Goal: Task Accomplishment & Management: Use online tool/utility

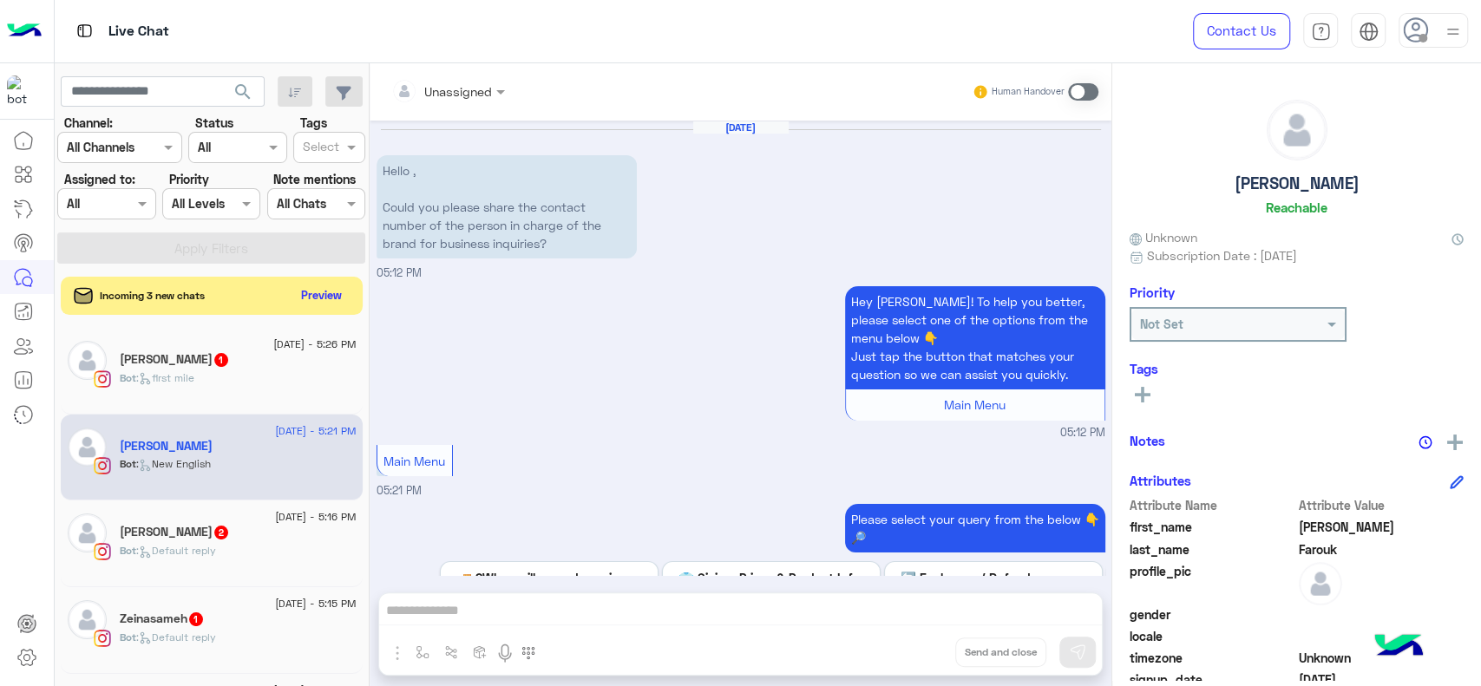
scroll to position [119, 0]
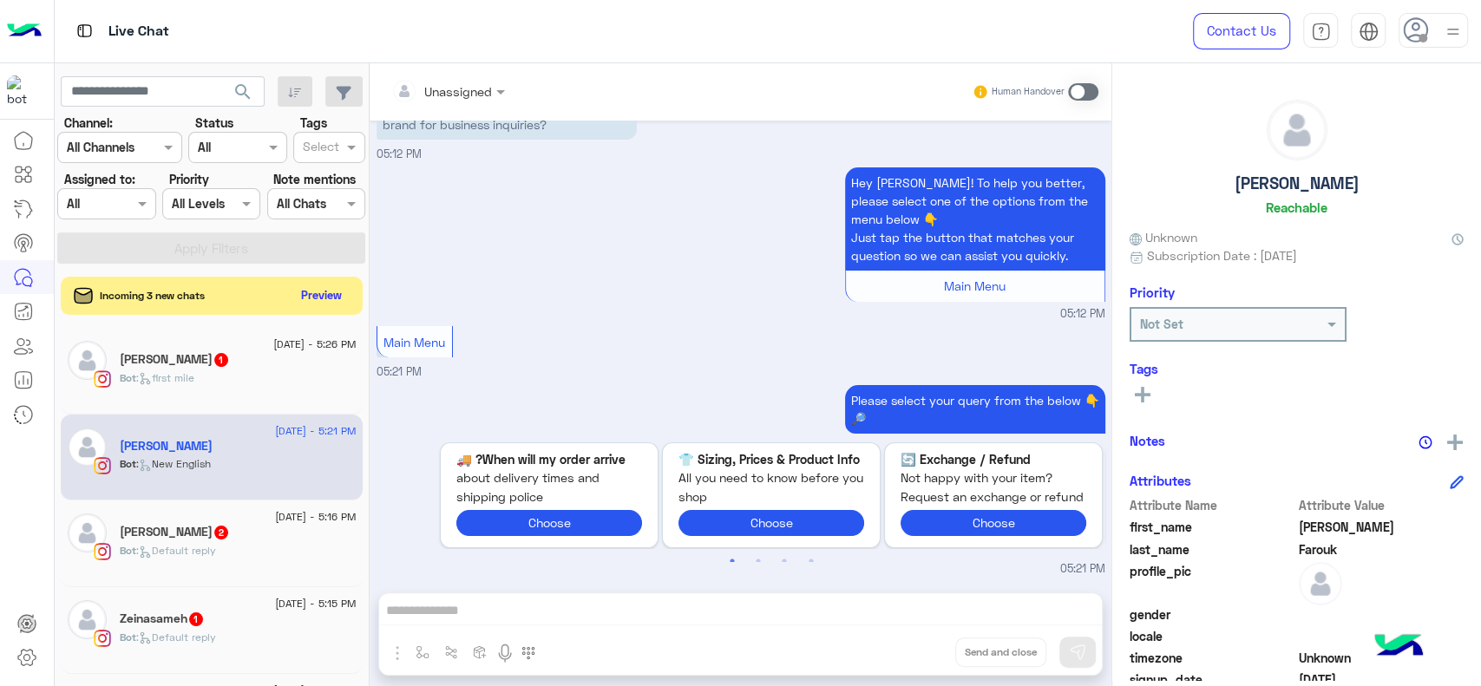
click at [27, 20] on img at bounding box center [24, 31] width 35 height 36
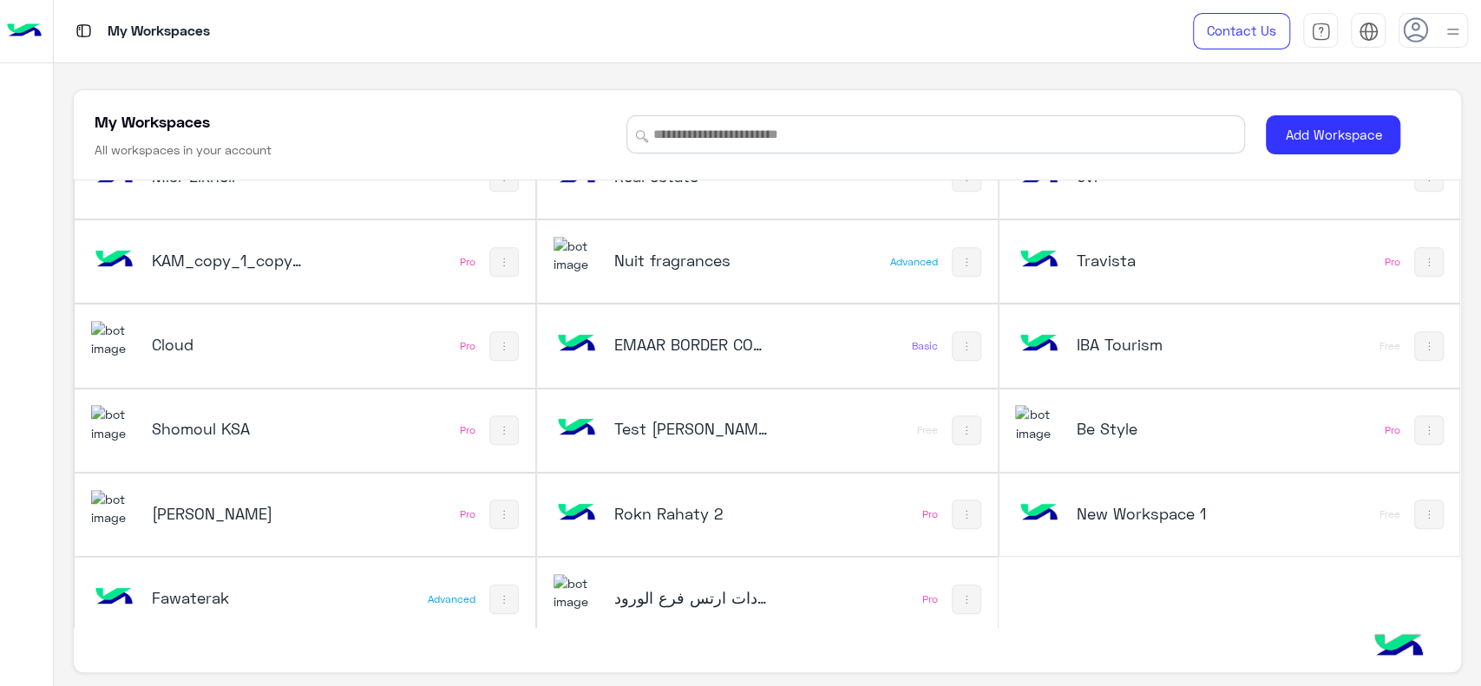
scroll to position [645, 0]
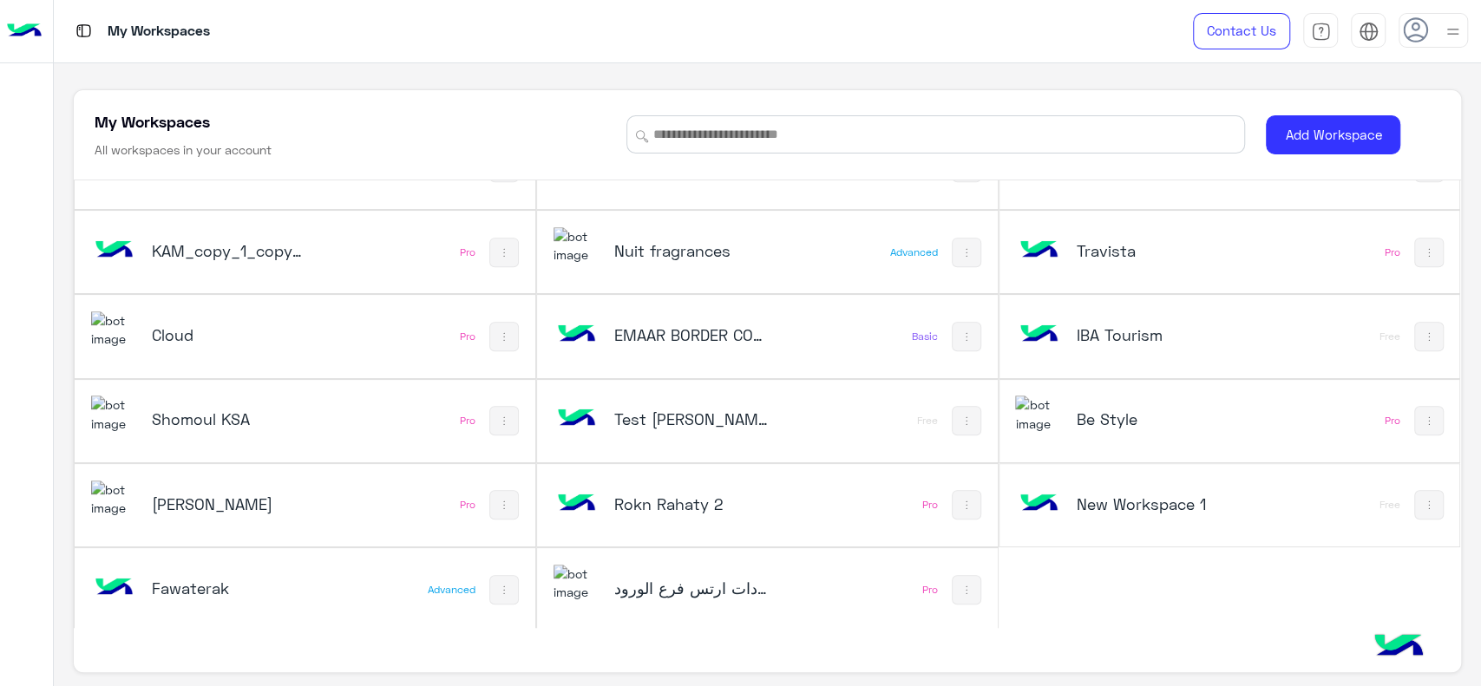
click at [1117, 422] on h5 "Be Style" at bounding box center [1153, 419] width 154 height 21
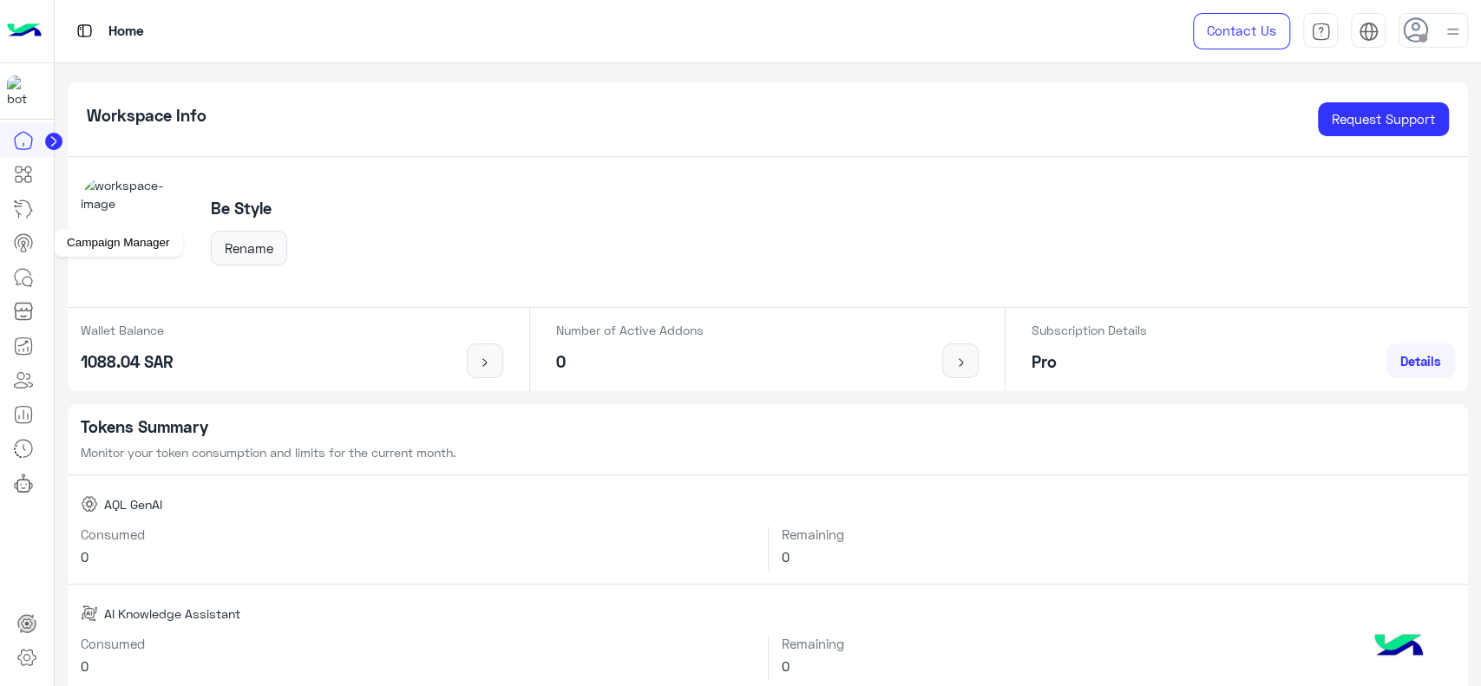
click at [24, 243] on circle at bounding box center [23, 242] width 3 height 3
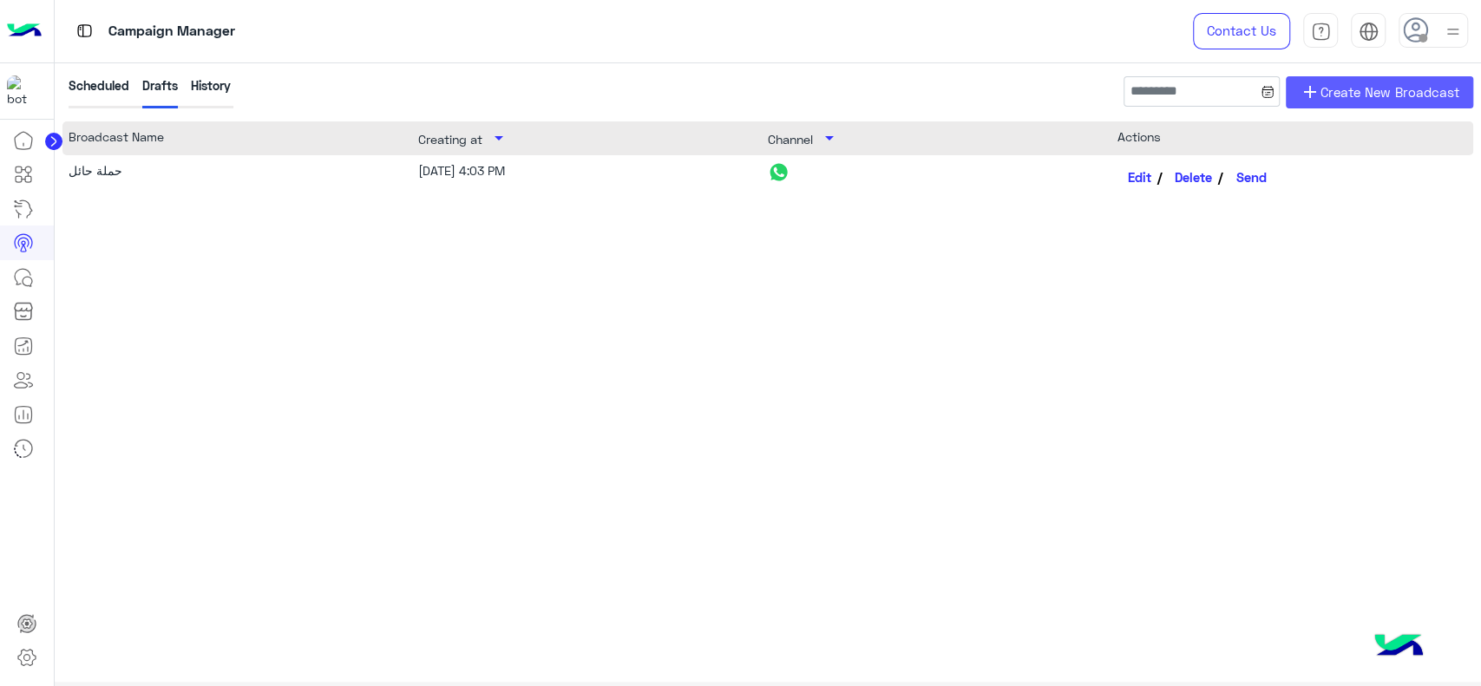
click at [1308, 96] on span "add" at bounding box center [1310, 92] width 21 height 21
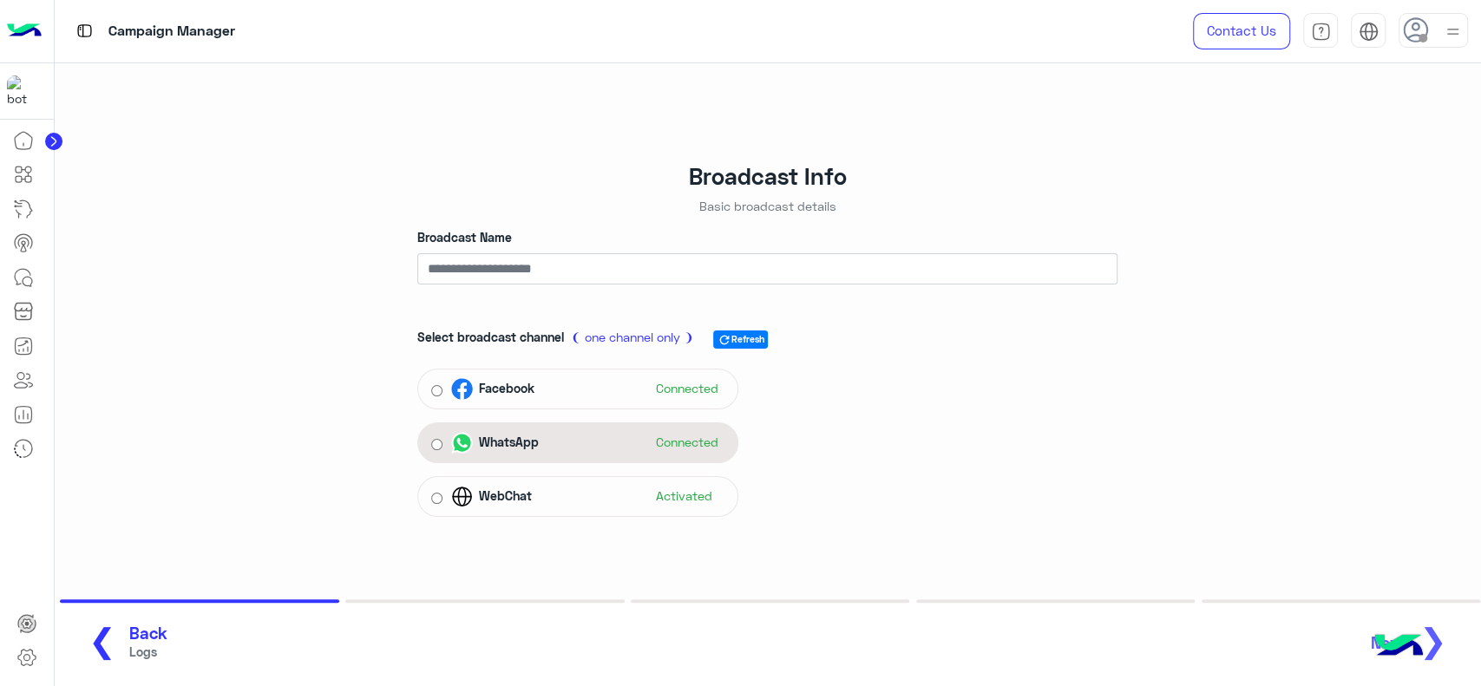
click at [534, 441] on span "WhatsApp" at bounding box center [509, 442] width 60 height 18
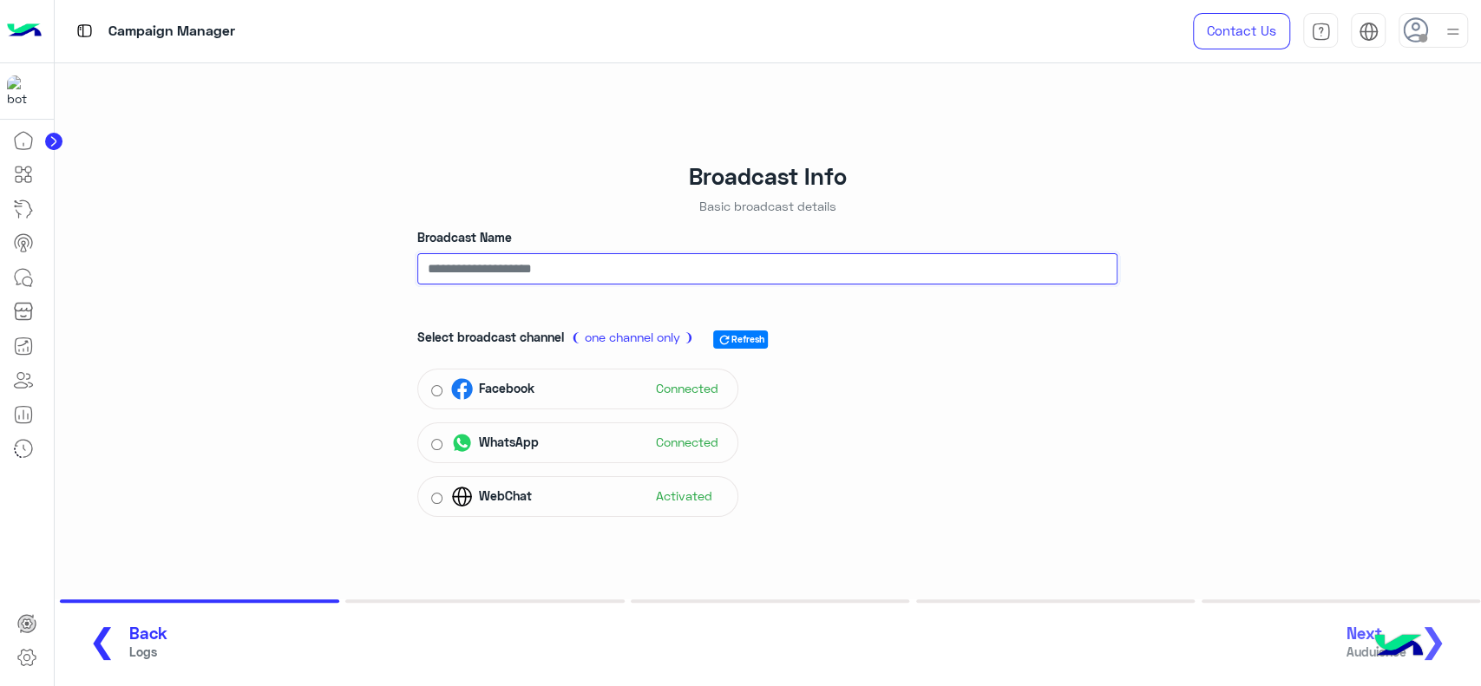
click at [572, 277] on input "Broadcast Name" at bounding box center [767, 268] width 700 height 31
type input "******"
click at [1446, 624] on span "❯" at bounding box center [1433, 639] width 28 height 39
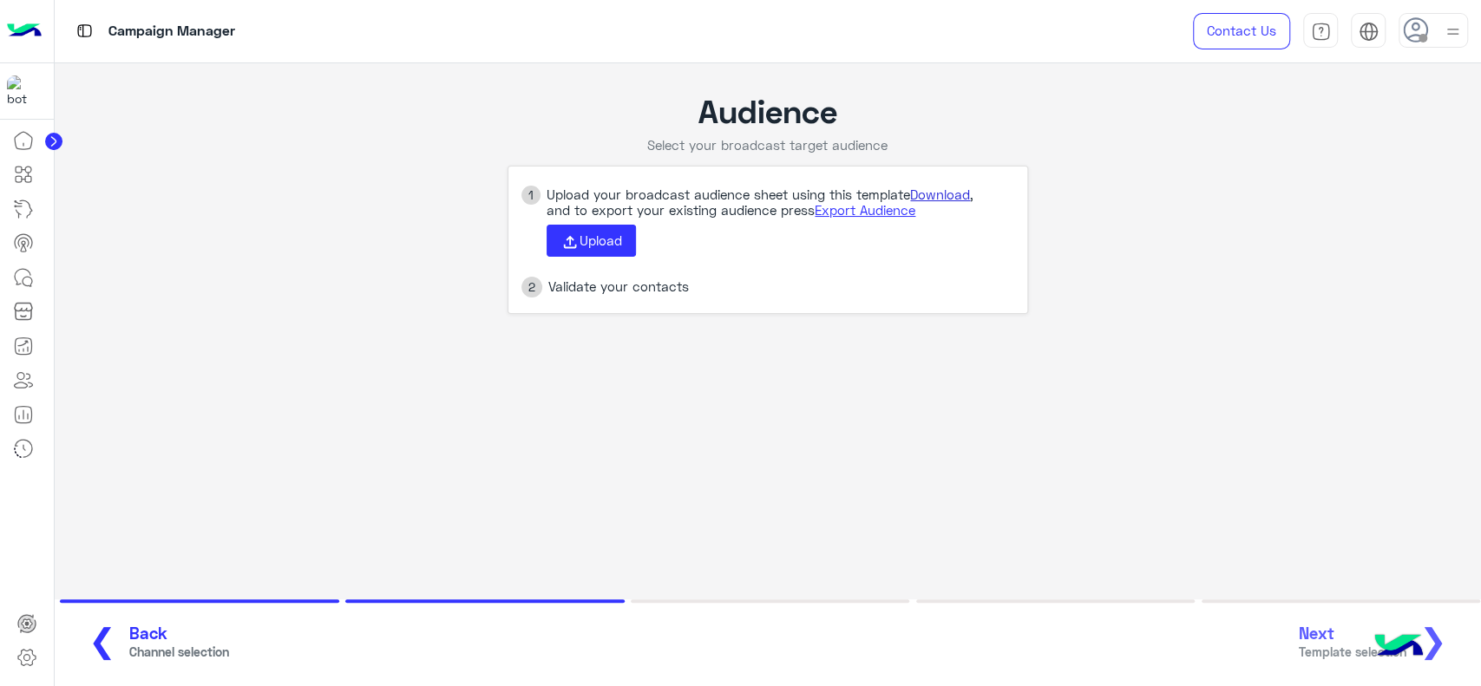
click at [945, 191] on link "Download" at bounding box center [940, 195] width 60 height 16
click at [589, 240] on span "Upload" at bounding box center [601, 241] width 43 height 16
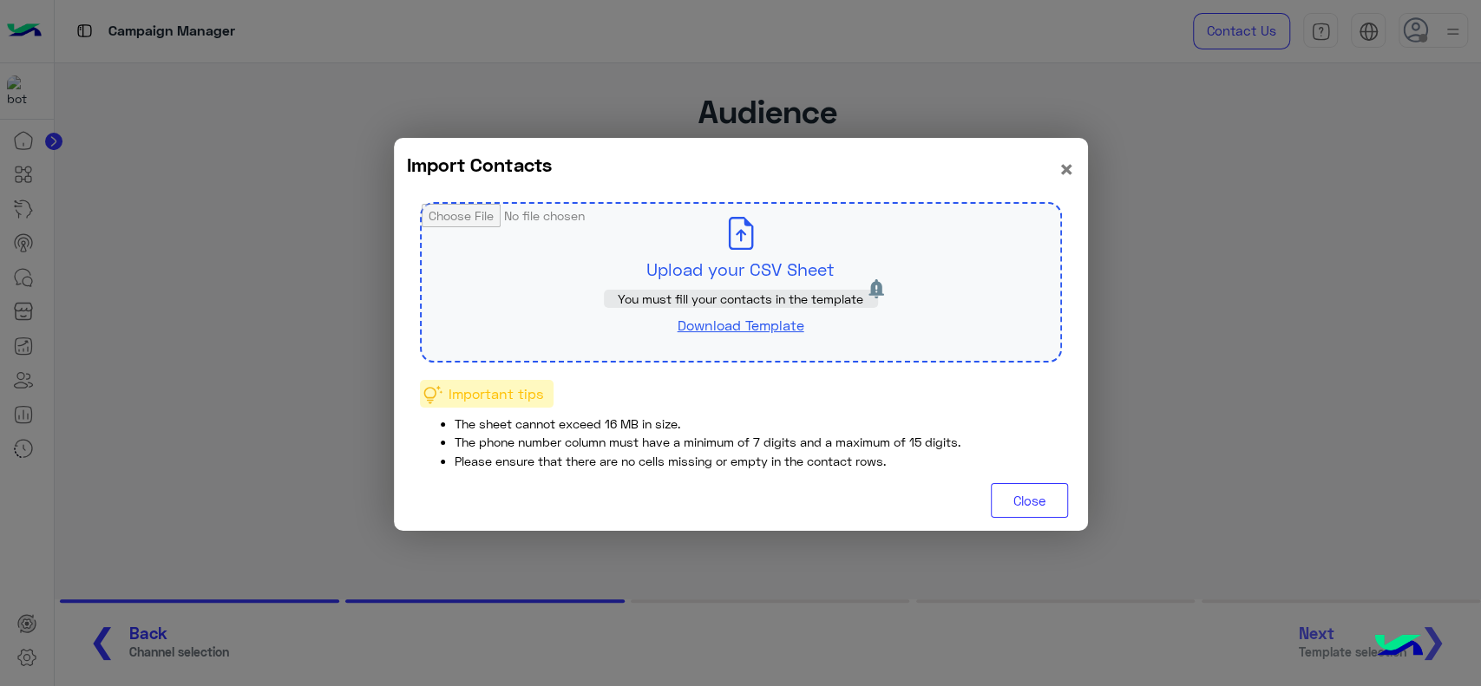
click at [703, 247] on input "file" at bounding box center [741, 282] width 639 height 157
type input "**********"
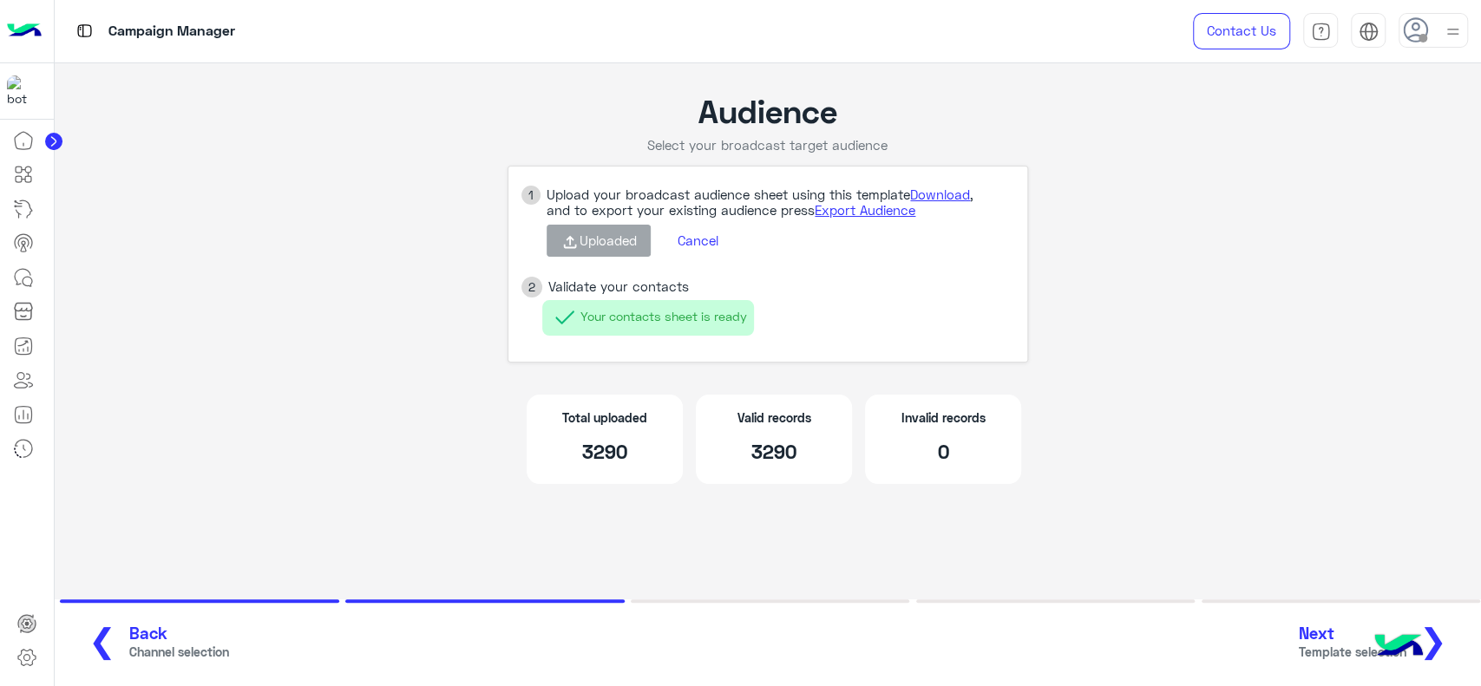
click at [1449, 640] on button "Next Template selection ❯" at bounding box center [1380, 643] width 172 height 48
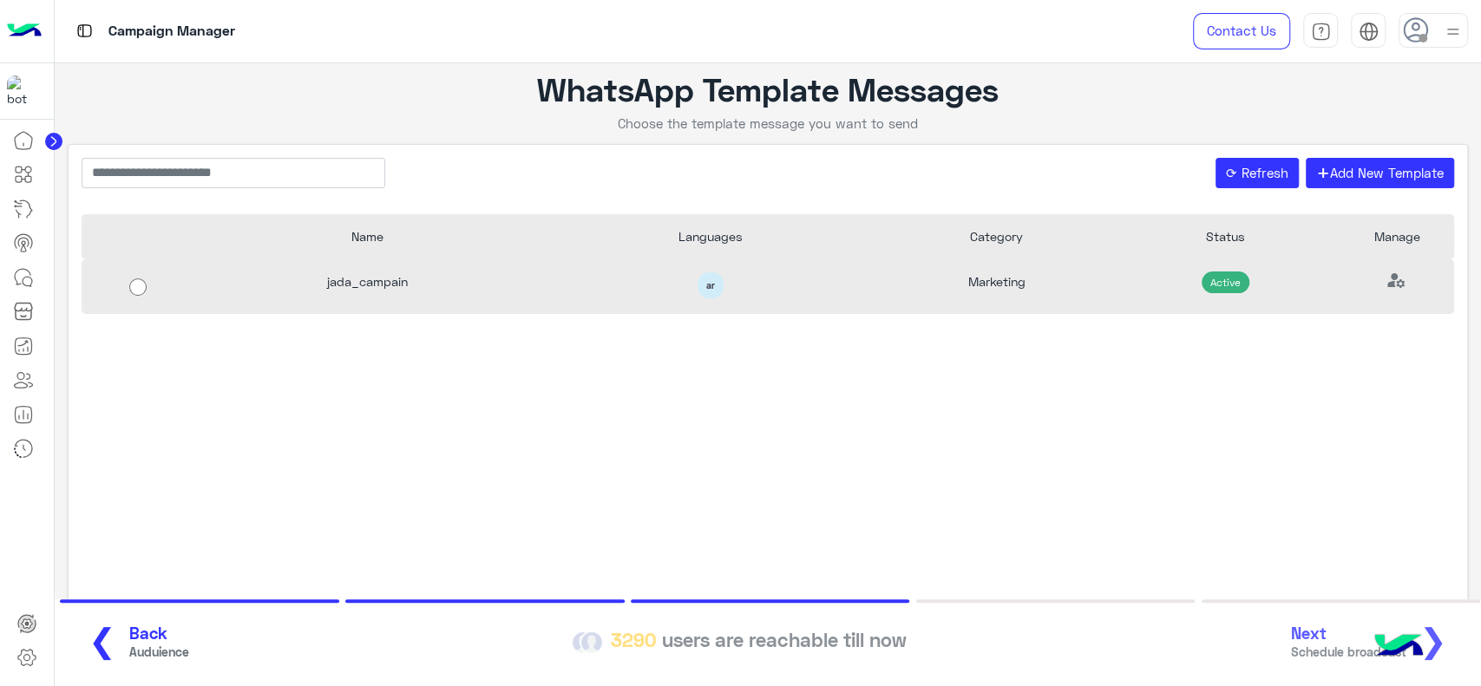
click at [1024, 285] on div "Marketing" at bounding box center [996, 286] width 229 height 55
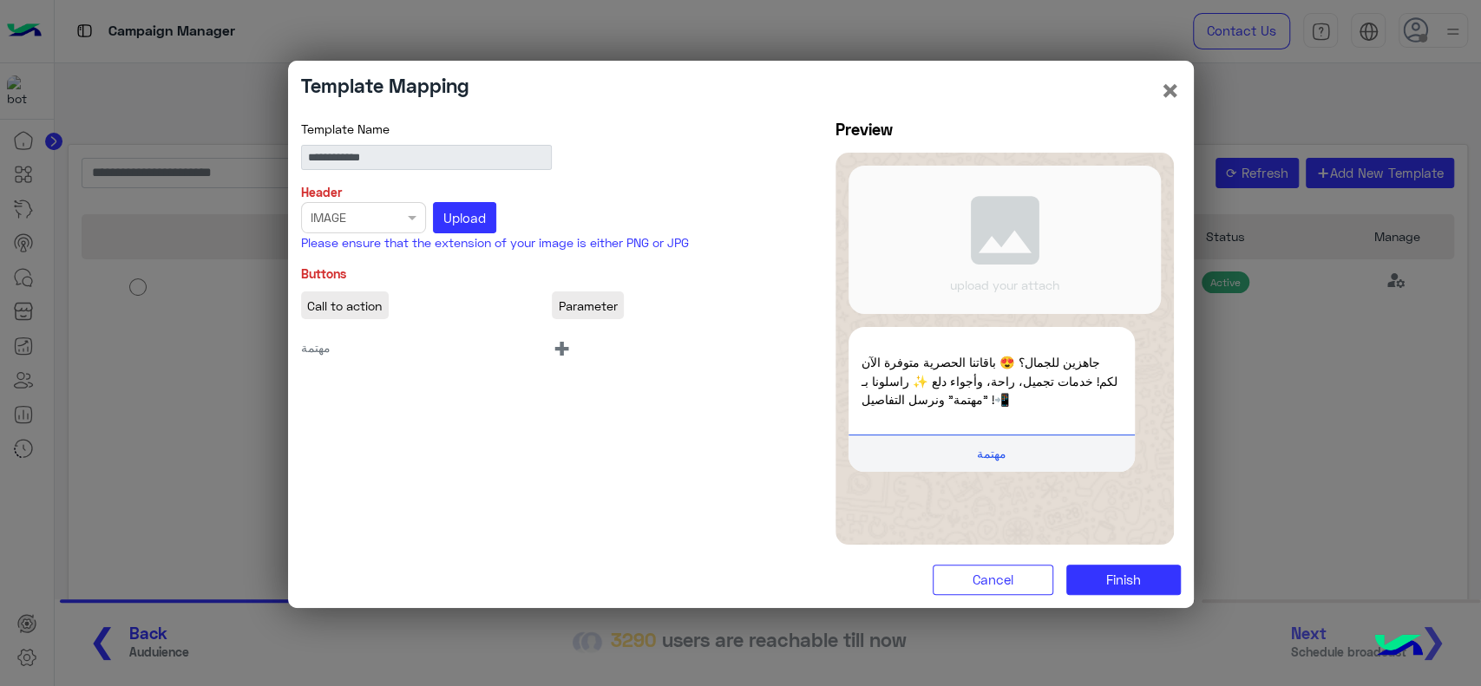
click at [999, 362] on p "جاهزين للجمال؟ 😍 باقاتنا الحصرية متوفرة الآن لكم! خدمات تجميل، راحة، وأجواء دلع…" at bounding box center [991, 381] width 260 height 56
click at [1014, 385] on p "جاهزين للجمال؟ 😍 باقاتنا الحصرية متوفرة الآن لكم! خدمات تجميل، راحة، وأجواء دلع…" at bounding box center [991, 381] width 260 height 56
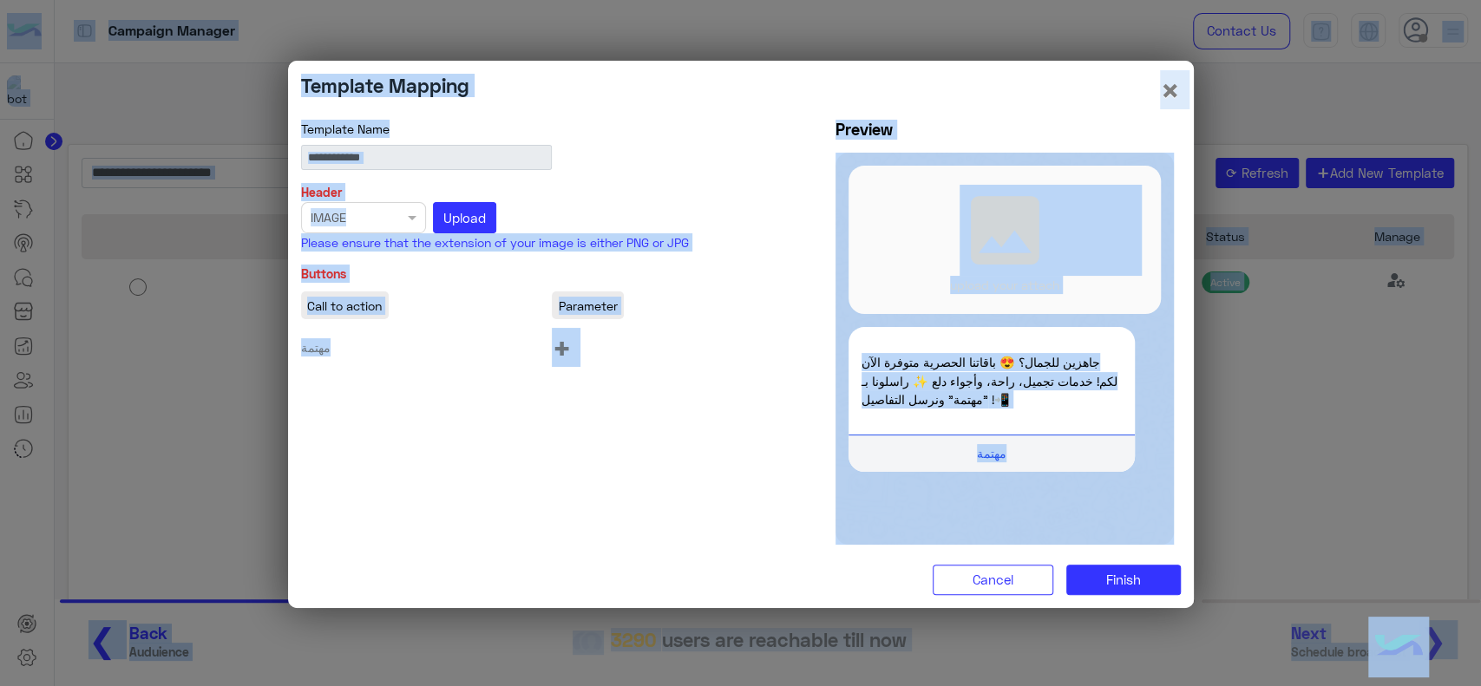
click at [1014, 385] on p "جاهزين للجمال؟ 😍 باقاتنا الحصرية متوفرة الآن لكم! خدمات تجميل، راحة، وأجواء دلع…" at bounding box center [991, 381] width 260 height 56
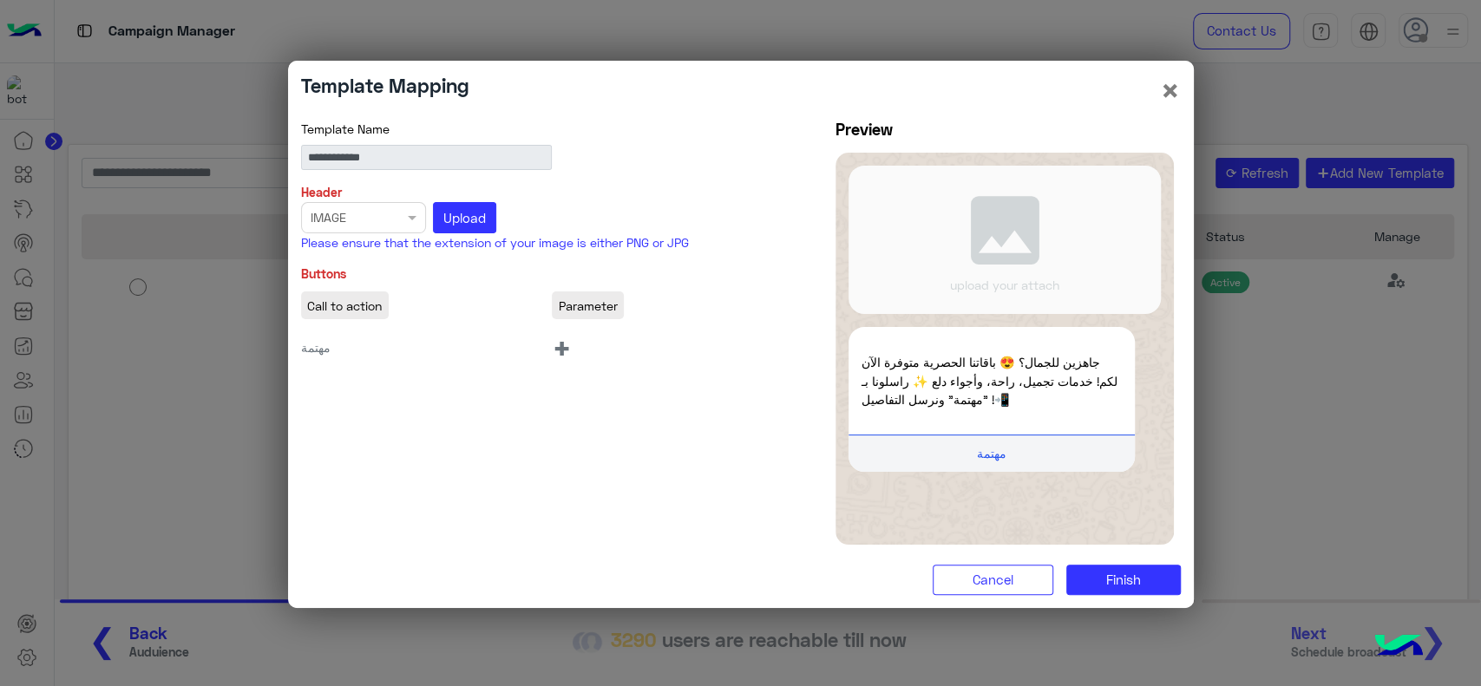
drag, startPoint x: 1014, startPoint y: 403, endPoint x: 861, endPoint y: 357, distance: 160.5
click at [861, 357] on p "جاهزين للجمال؟ 😍 باقاتنا الحصرية متوفرة الآن لكم! خدمات تجميل، راحة، وأجواء دلع…" at bounding box center [991, 381] width 260 height 56
click at [961, 360] on p "جاهزين للجمال؟ 😍 باقاتنا الحصرية متوفرة الآن لكم! خدمات تجميل، راحة، وأجواء دلع…" at bounding box center [991, 381] width 260 height 56
click at [1169, 94] on button "×" at bounding box center [1170, 90] width 21 height 33
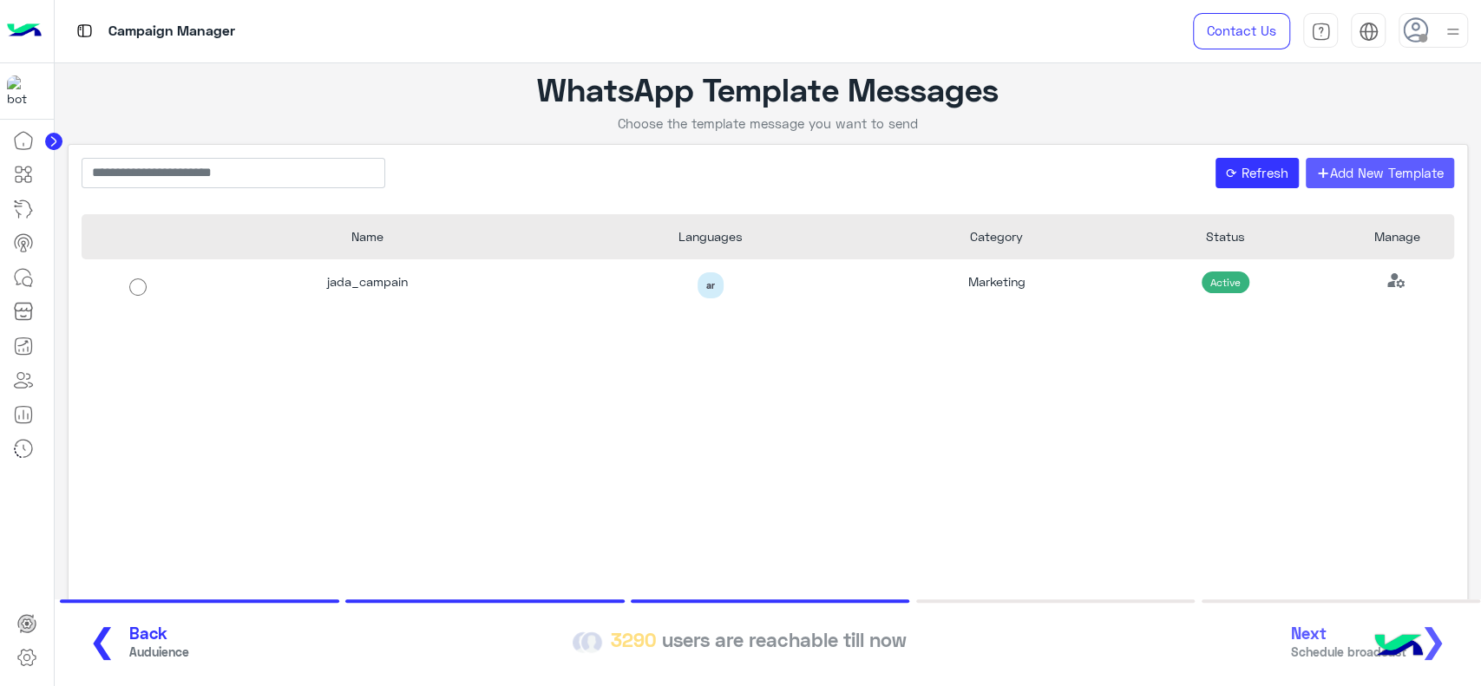
click at [1341, 176] on button "+ Add New Template" at bounding box center [1380, 173] width 149 height 31
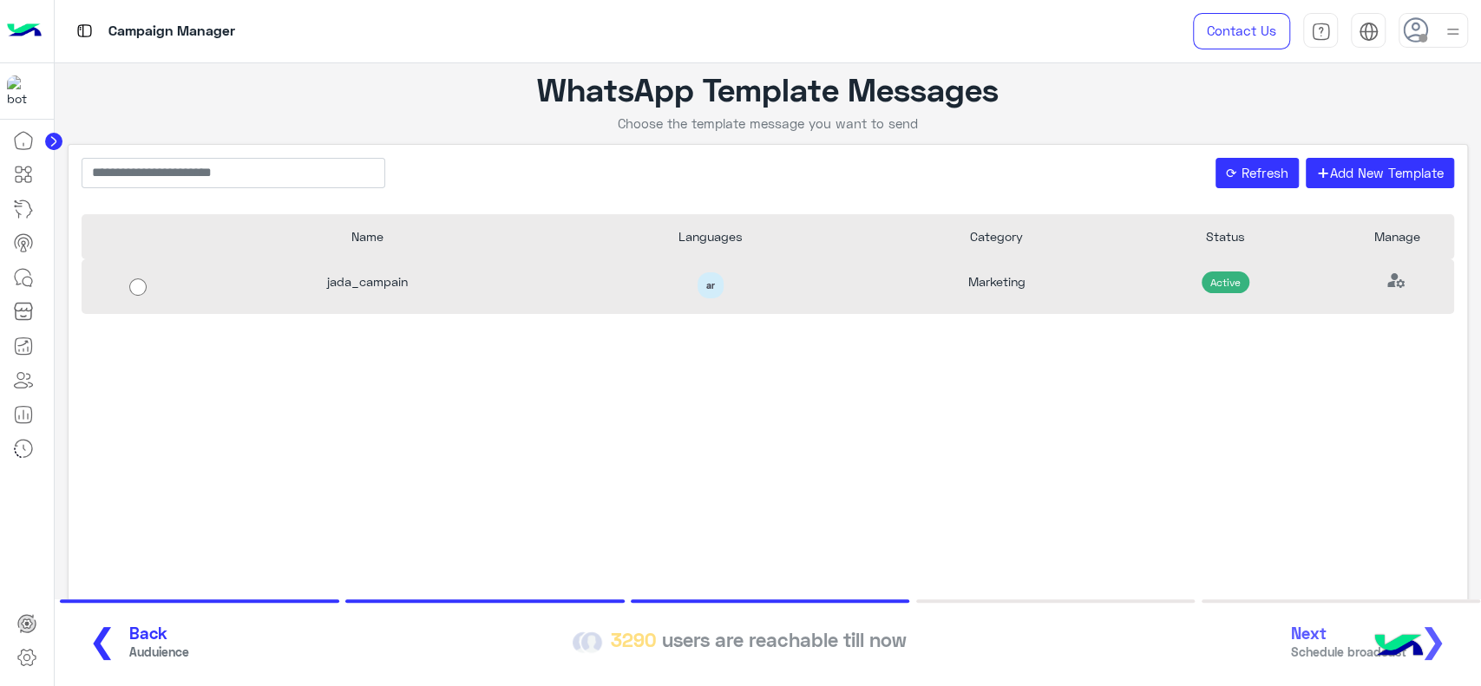
click at [435, 302] on div "jada_campain" at bounding box center [367, 286] width 344 height 55
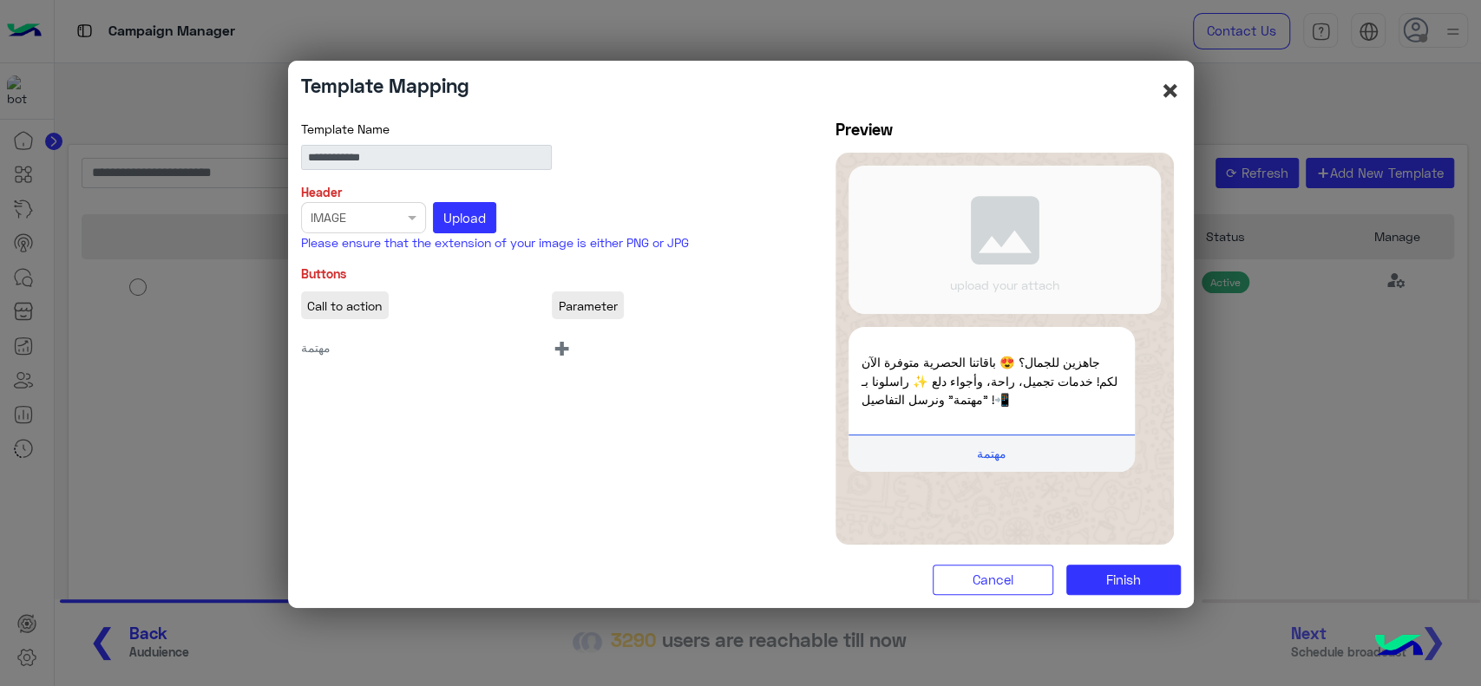
click at [1173, 94] on button "×" at bounding box center [1170, 90] width 21 height 33
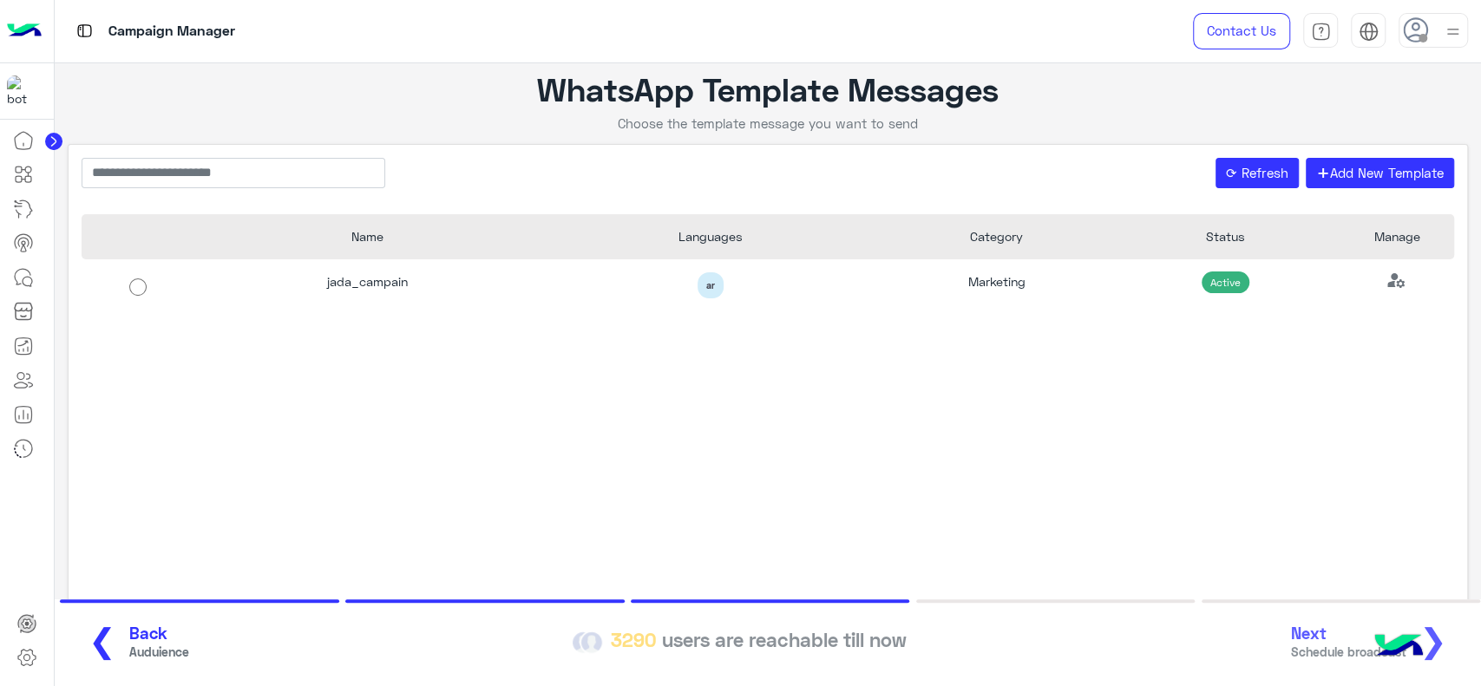
click at [174, 399] on div "jada_campain ar Marketing Active" at bounding box center [768, 435] width 1373 height 352
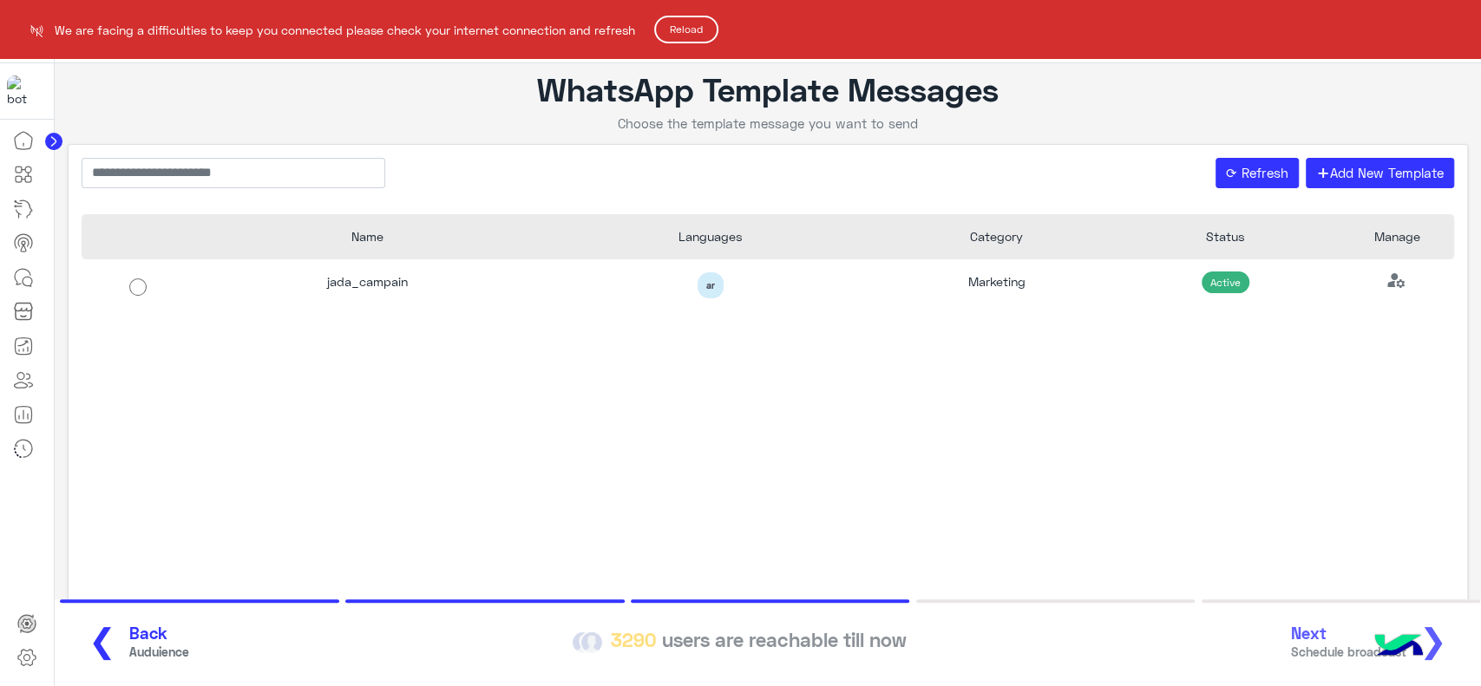
drag, startPoint x: 1237, startPoint y: 193, endPoint x: 1236, endPoint y: 176, distance: 16.5
click at [1236, 176] on html "We are facing a difficulties to keep you connected please check your internet c…" at bounding box center [740, 343] width 1481 height 686
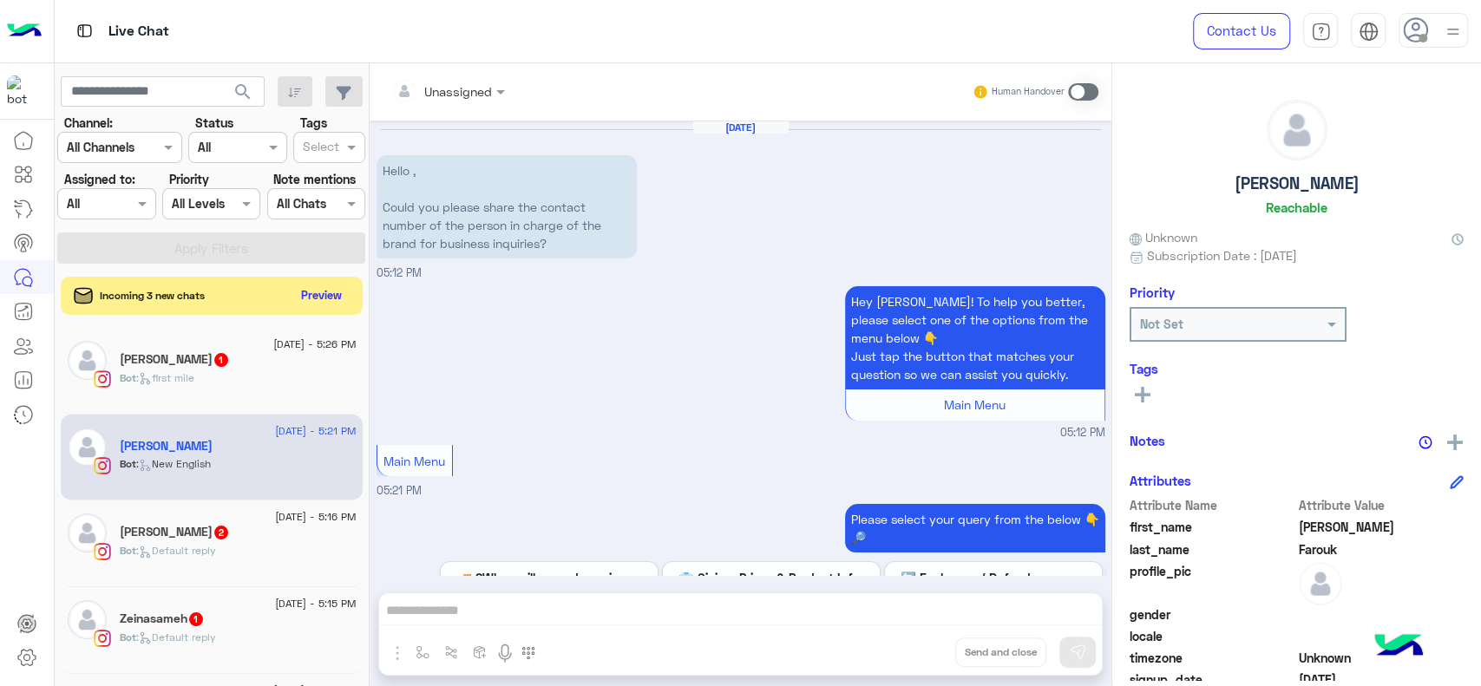
scroll to position [119, 0]
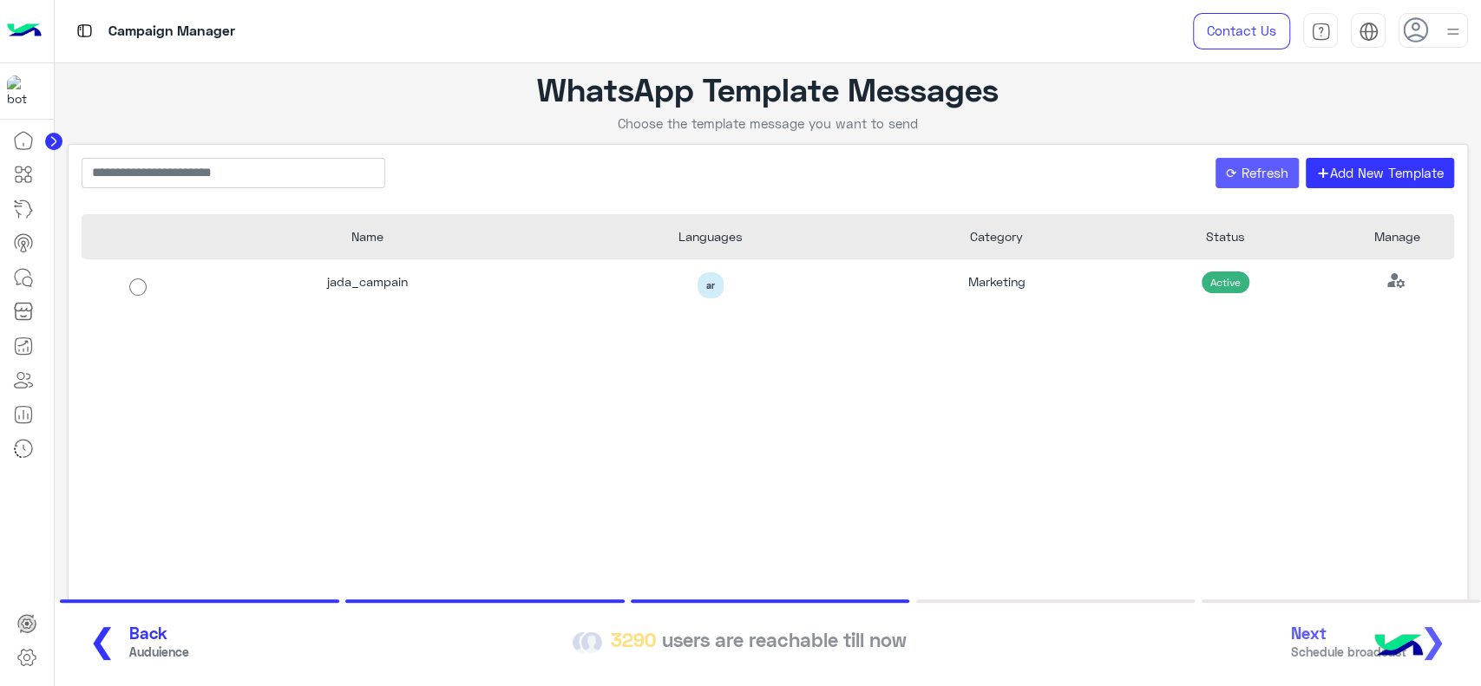
click at [1243, 170] on button "⟳ Refresh" at bounding box center [1257, 173] width 84 height 31
